Goal: Task Accomplishment & Management: Use online tool/utility

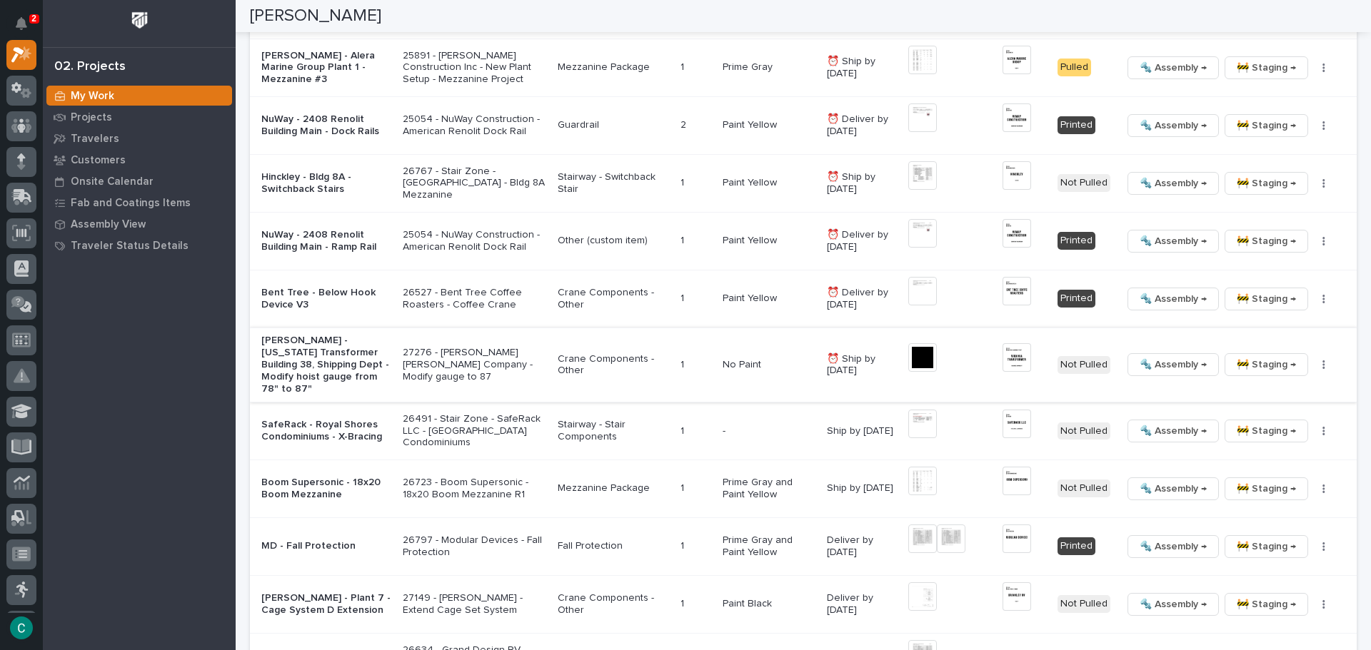
scroll to position [1744, 0]
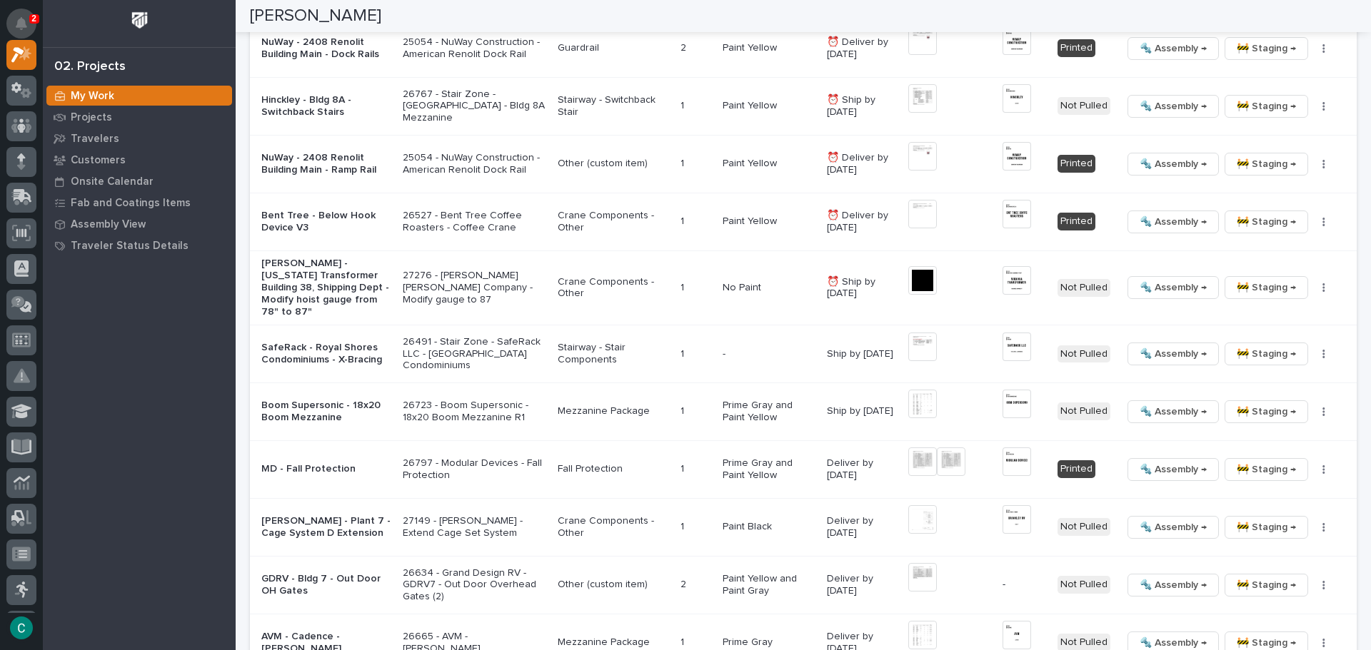
click at [21, 16] on button "Notifications" at bounding box center [21, 24] width 30 height 30
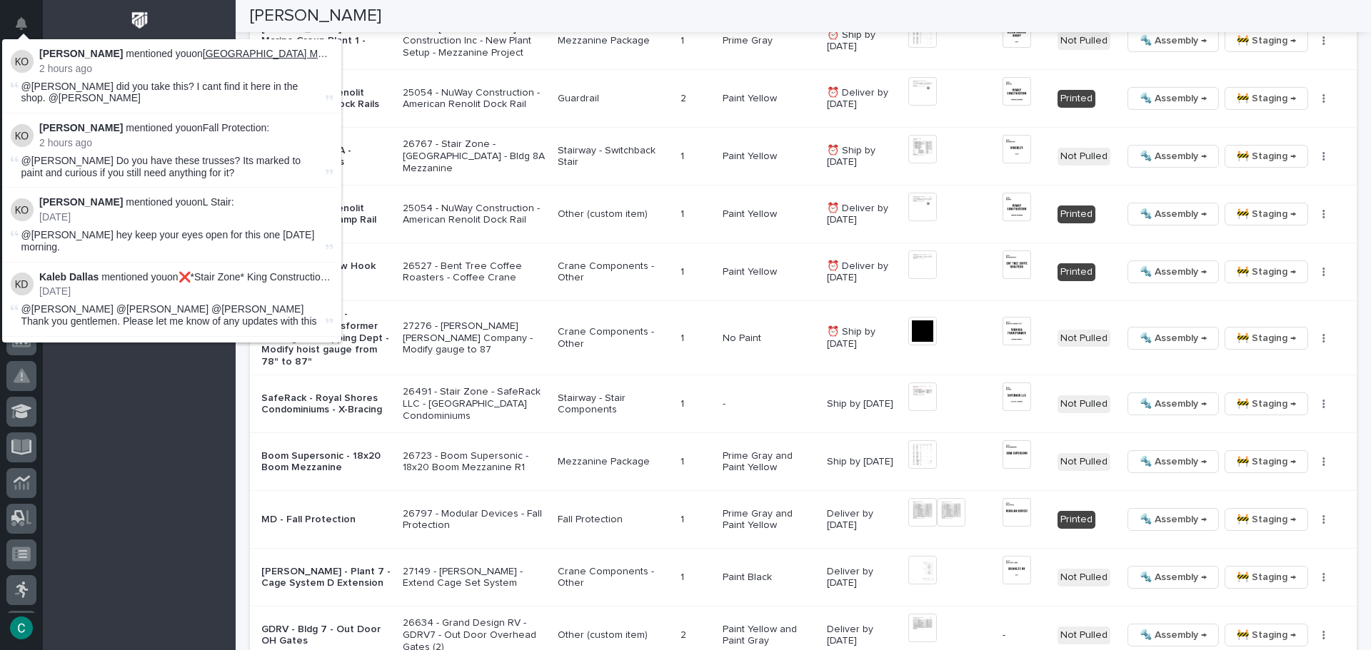
click at [257, 52] on link "[GEOGRAPHIC_DATA] Main - Ramp Rail" at bounding box center [295, 53] width 184 height 11
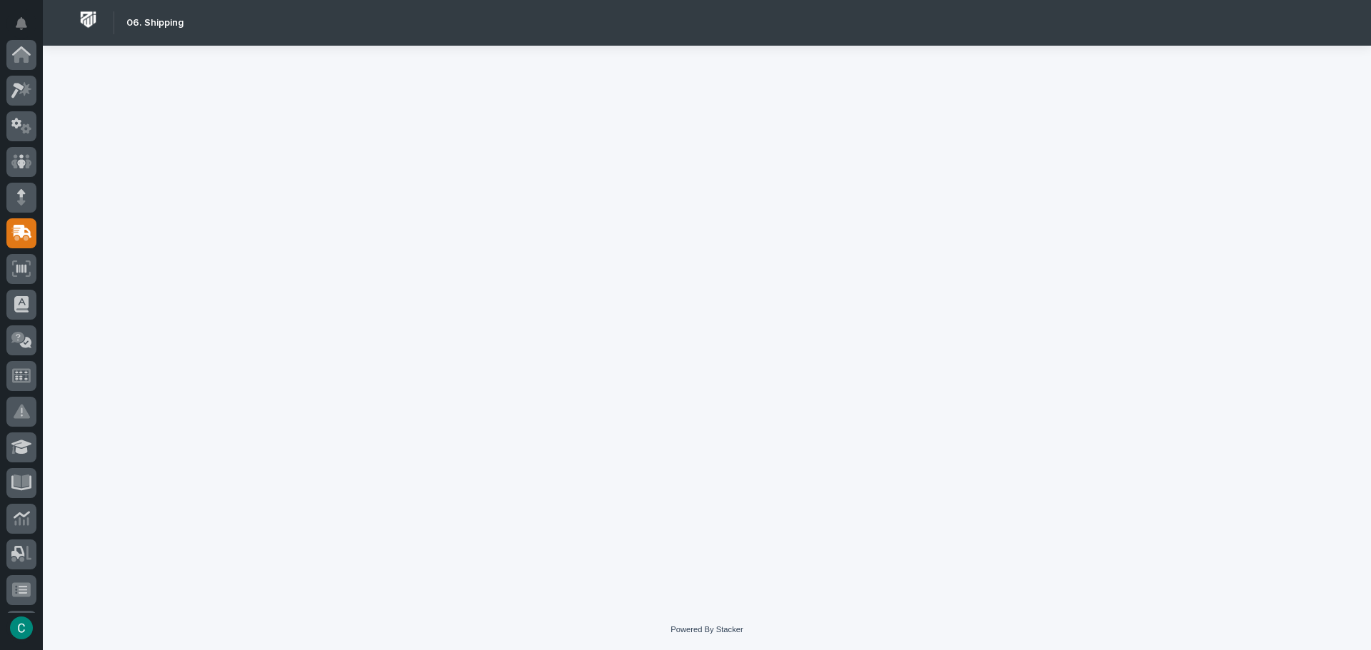
scroll to position [178, 0]
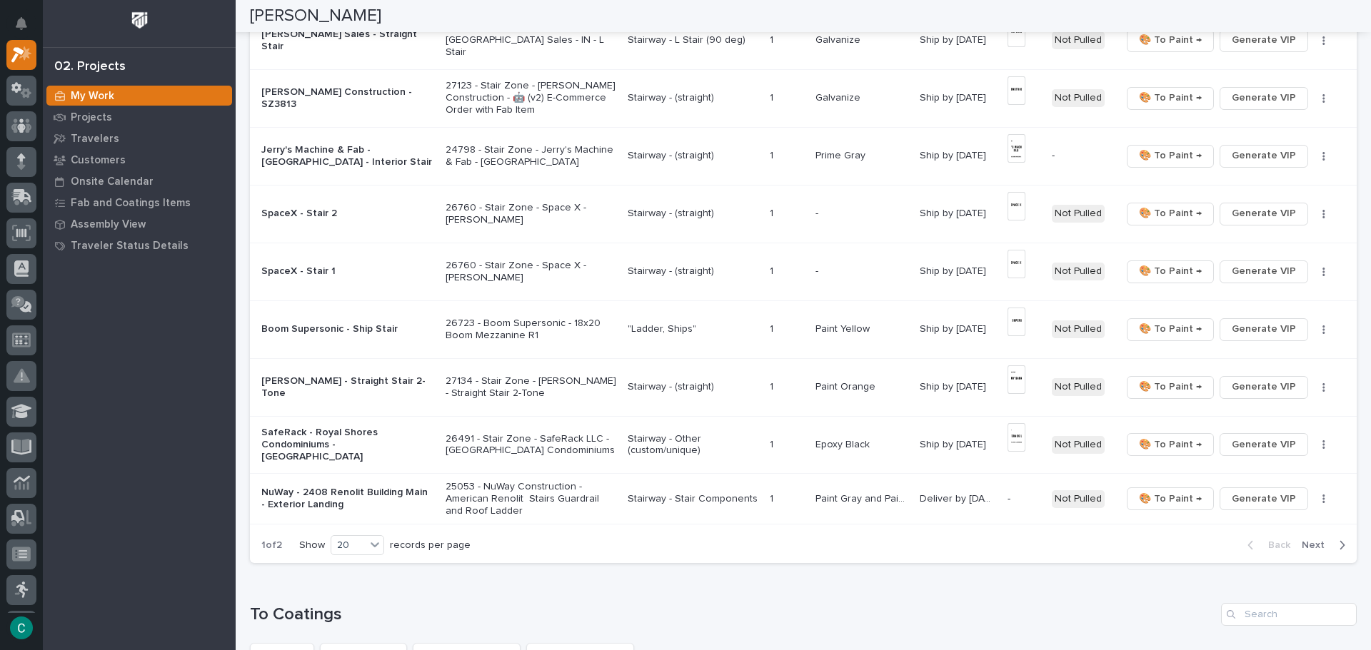
scroll to position [1071, 0]
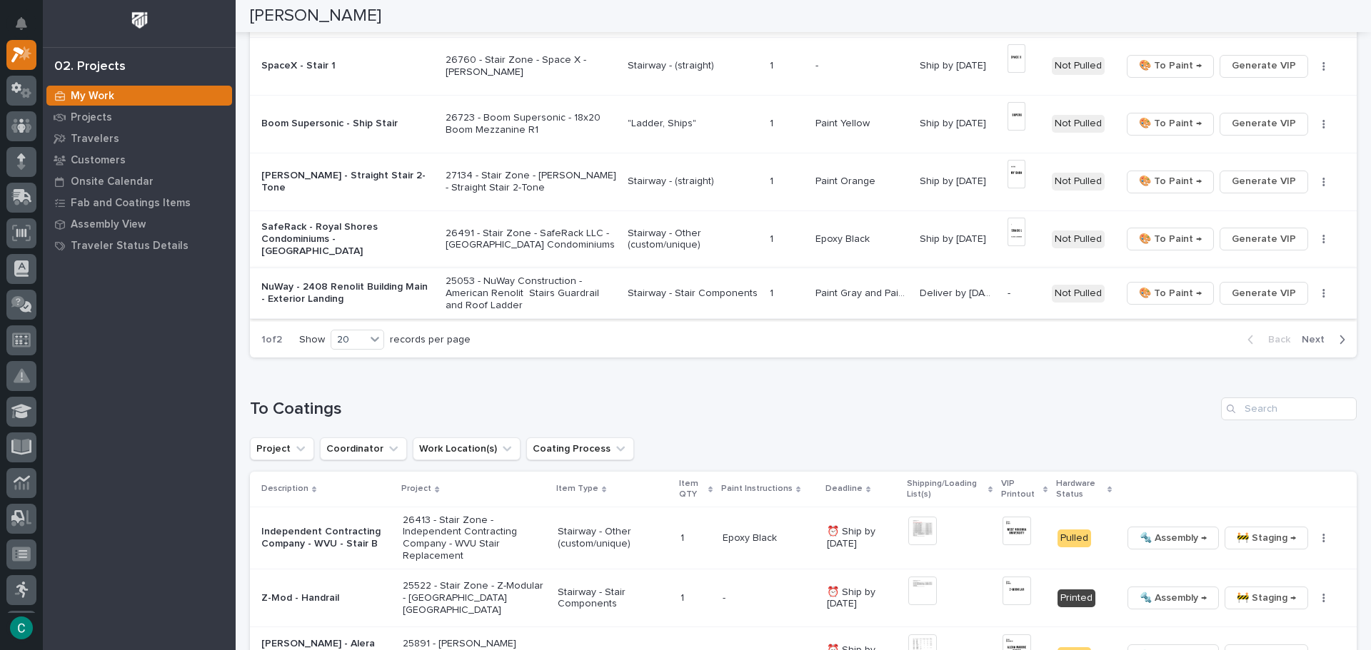
click at [1249, 291] on span "Generate VIP" at bounding box center [1263, 293] width 64 height 17
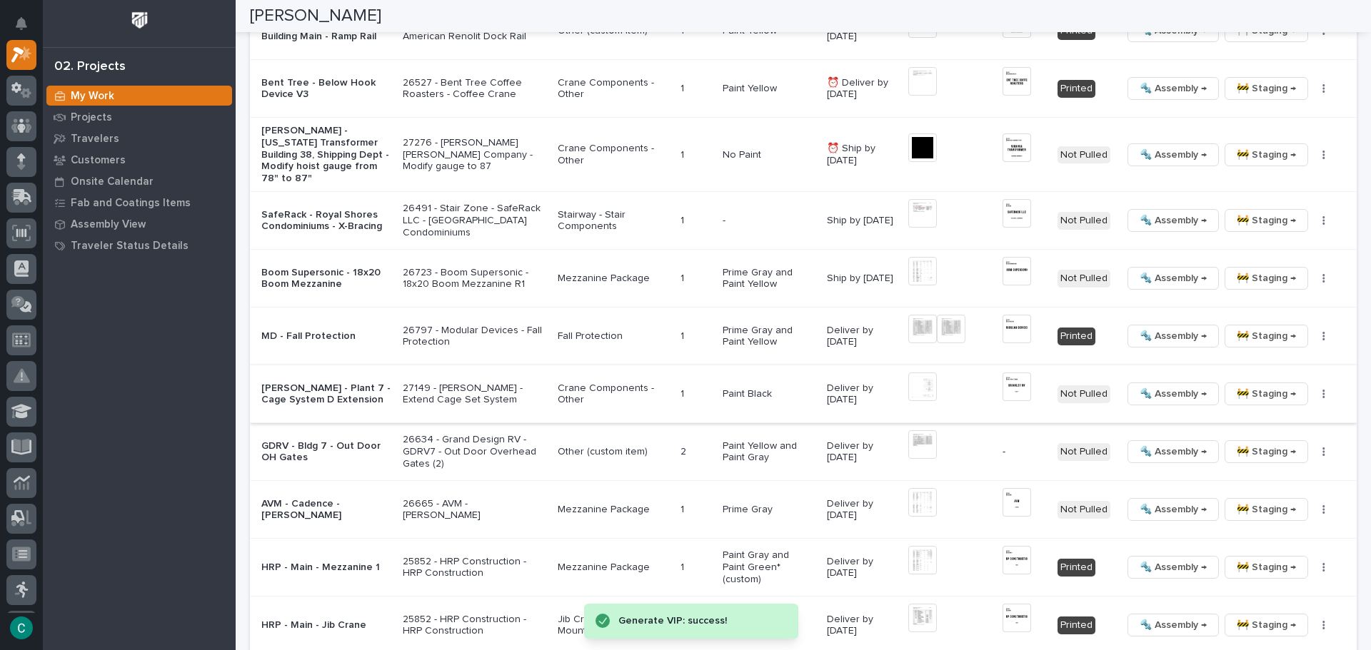
scroll to position [1999, 0]
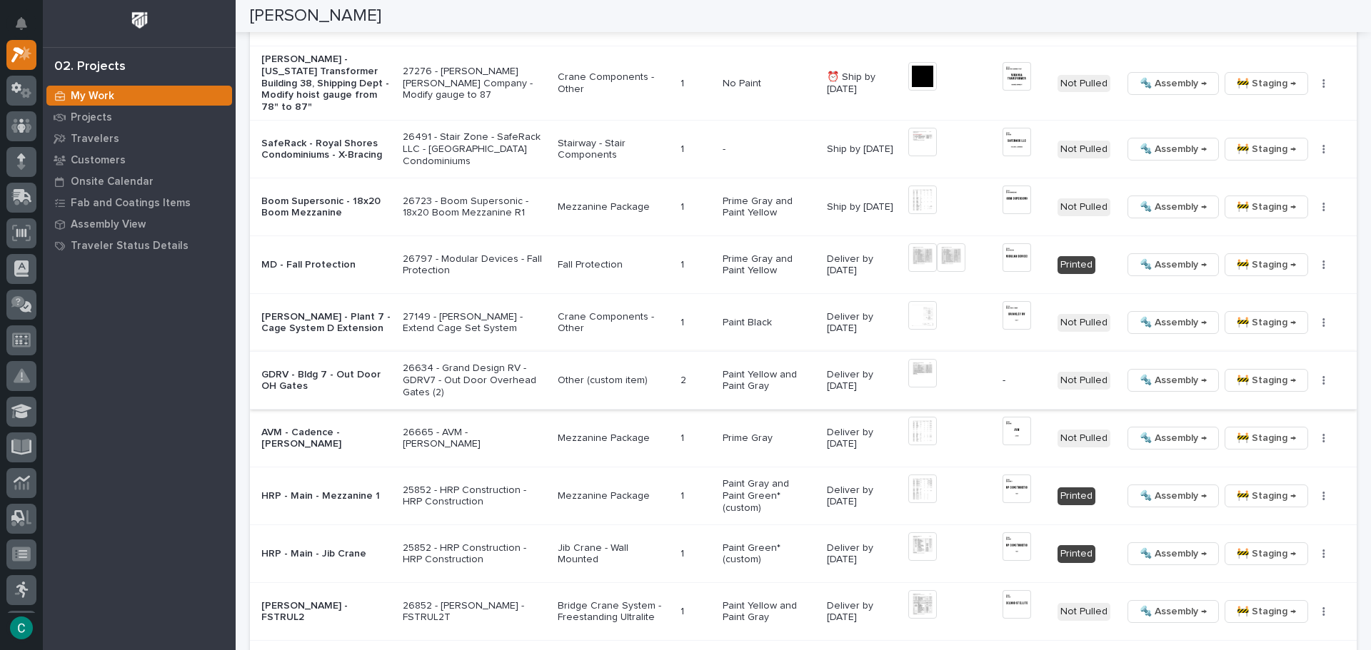
click at [1322, 375] on icon "button" at bounding box center [1323, 380] width 3 height 10
click at [1277, 444] on span "Generate VIP" at bounding box center [1261, 442] width 61 height 17
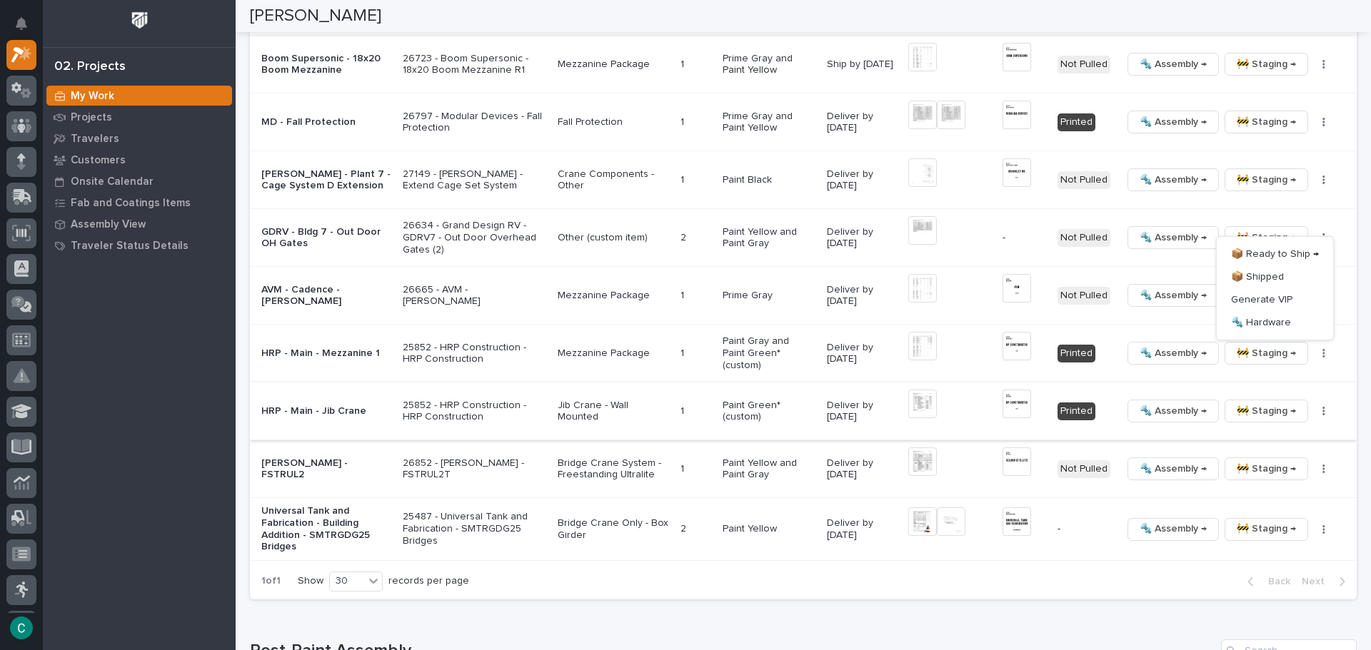
scroll to position [2213, 0]
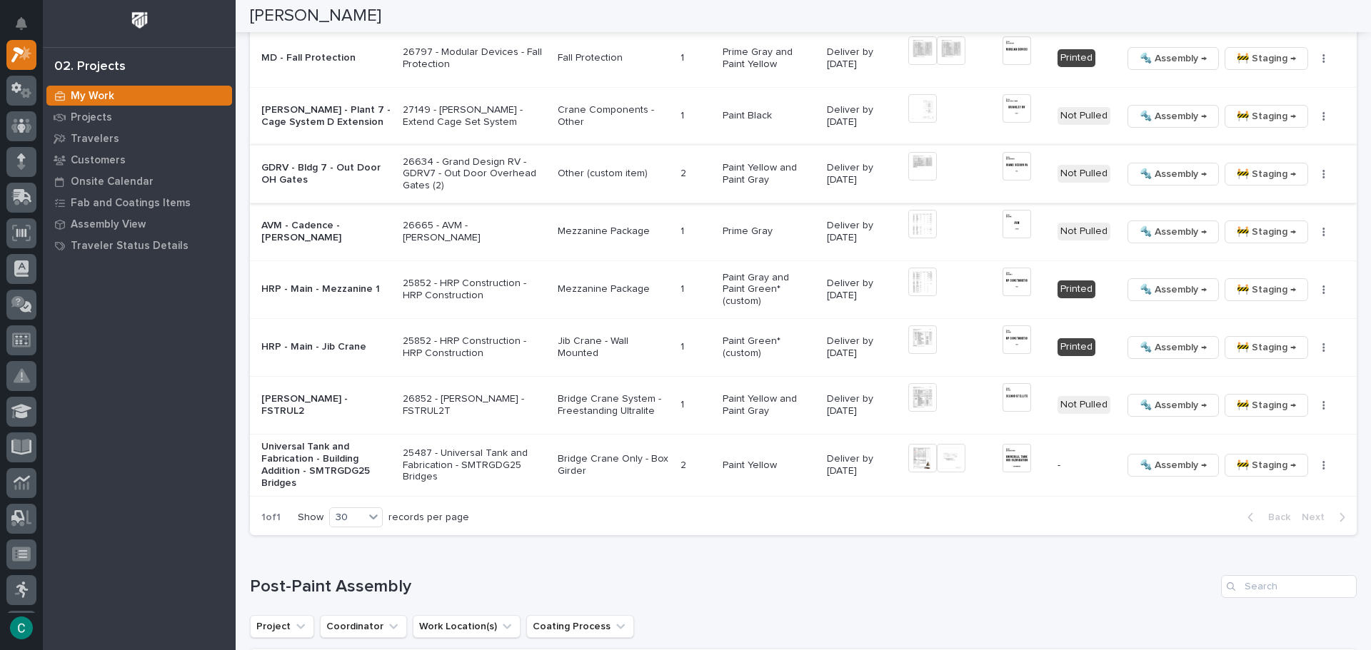
click at [1009, 156] on img at bounding box center [1016, 166] width 29 height 29
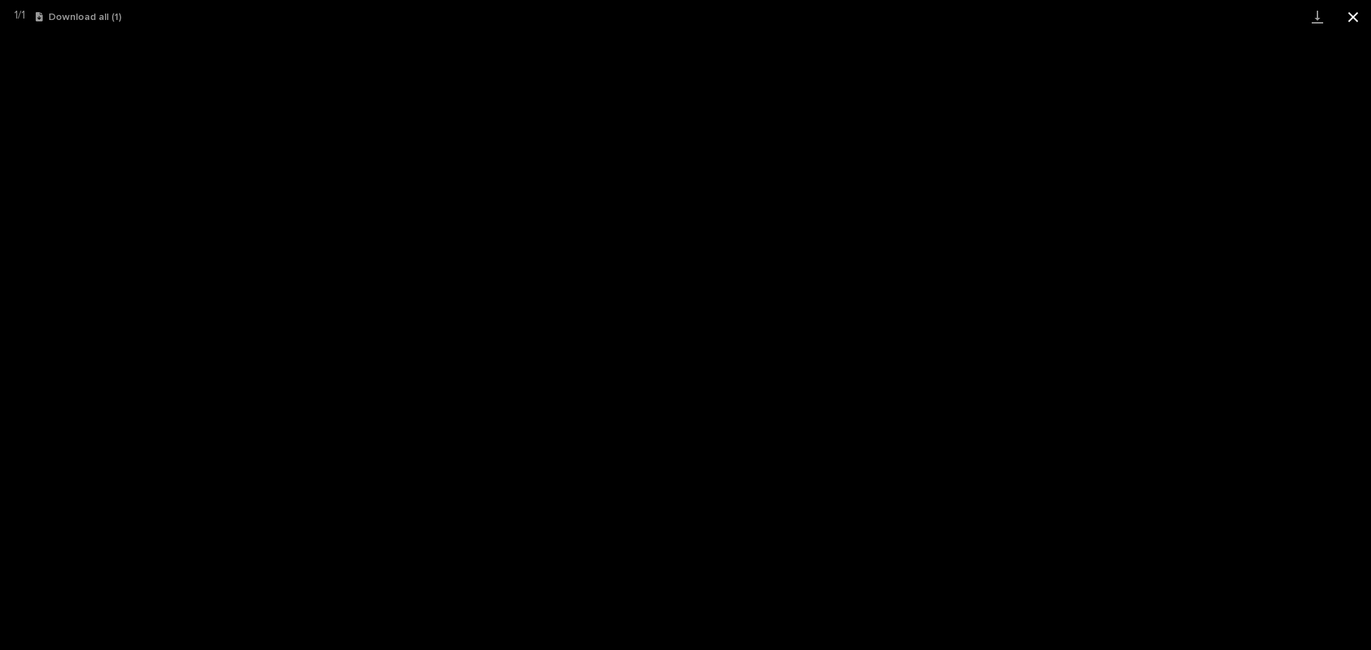
click at [1361, 16] on button "Close gallery" at bounding box center [1353, 17] width 36 height 34
